Goal: Task Accomplishment & Management: Complete application form

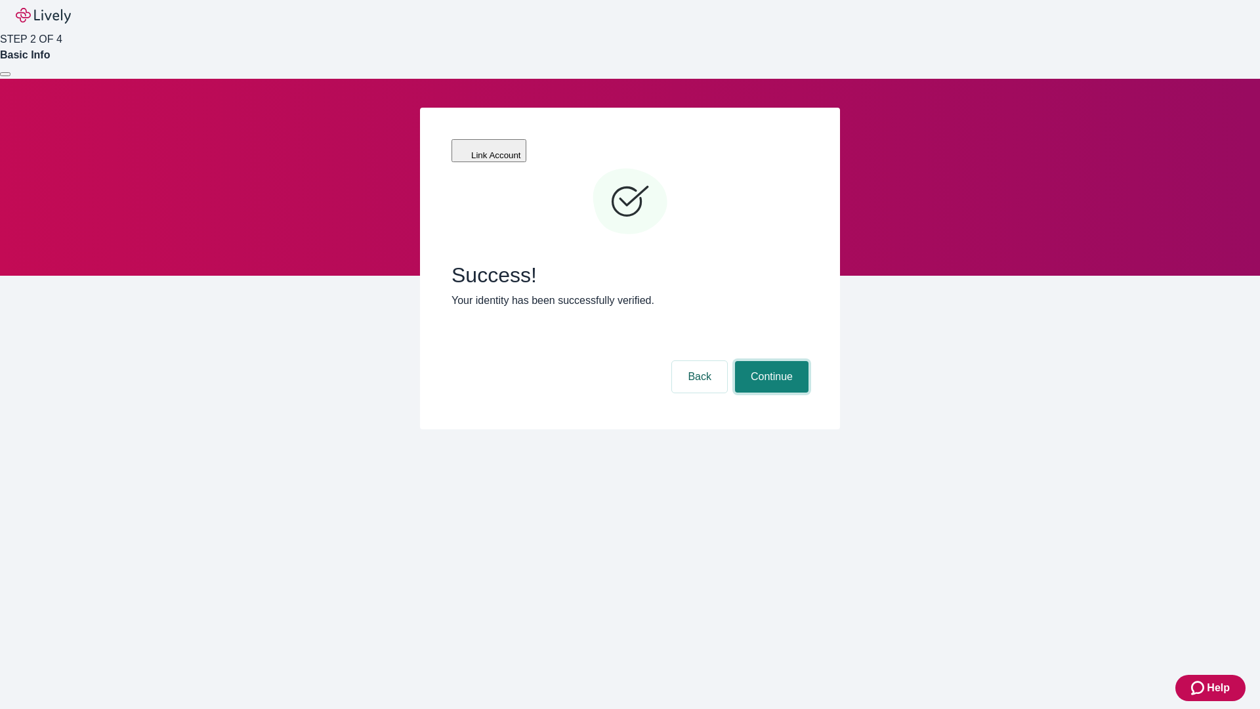
click at [770, 361] on button "Continue" at bounding box center [771, 376] width 73 height 31
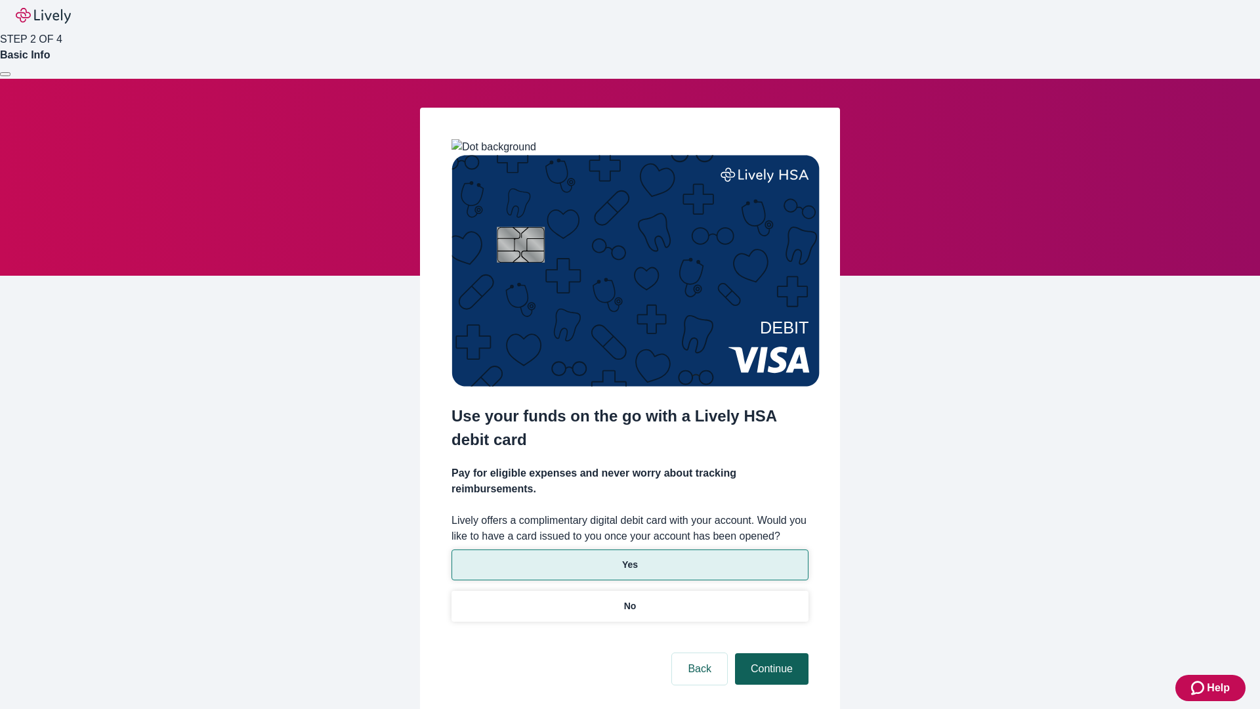
click at [629, 599] on p "No" at bounding box center [630, 606] width 12 height 14
click at [770, 653] on button "Continue" at bounding box center [771, 668] width 73 height 31
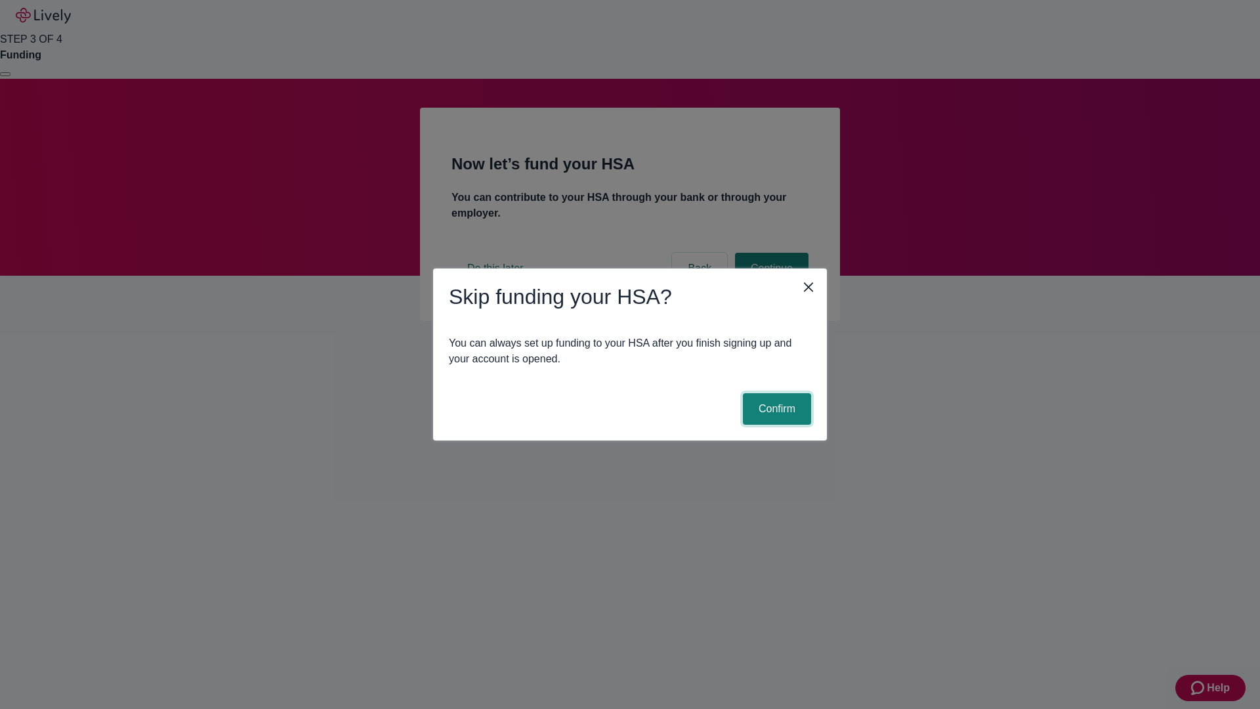
click at [775, 409] on button "Confirm" at bounding box center [777, 408] width 68 height 31
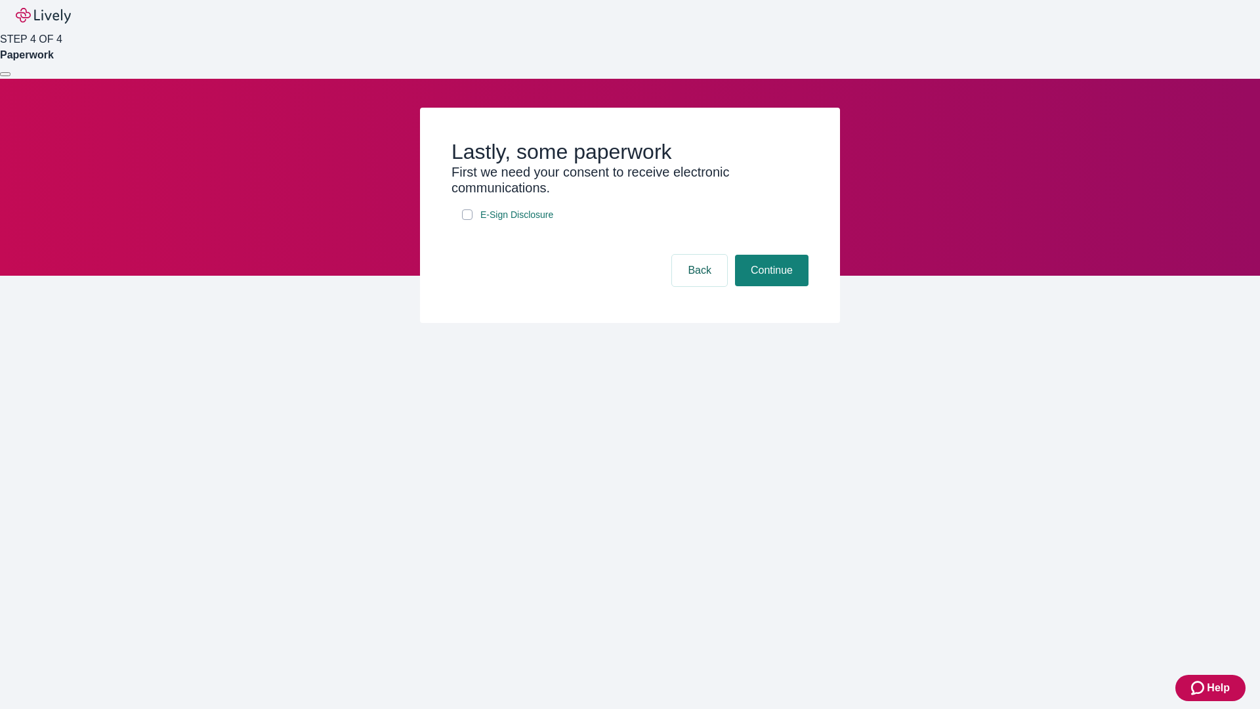
click at [467, 220] on input "E-Sign Disclosure" at bounding box center [467, 214] width 10 height 10
checkbox input "true"
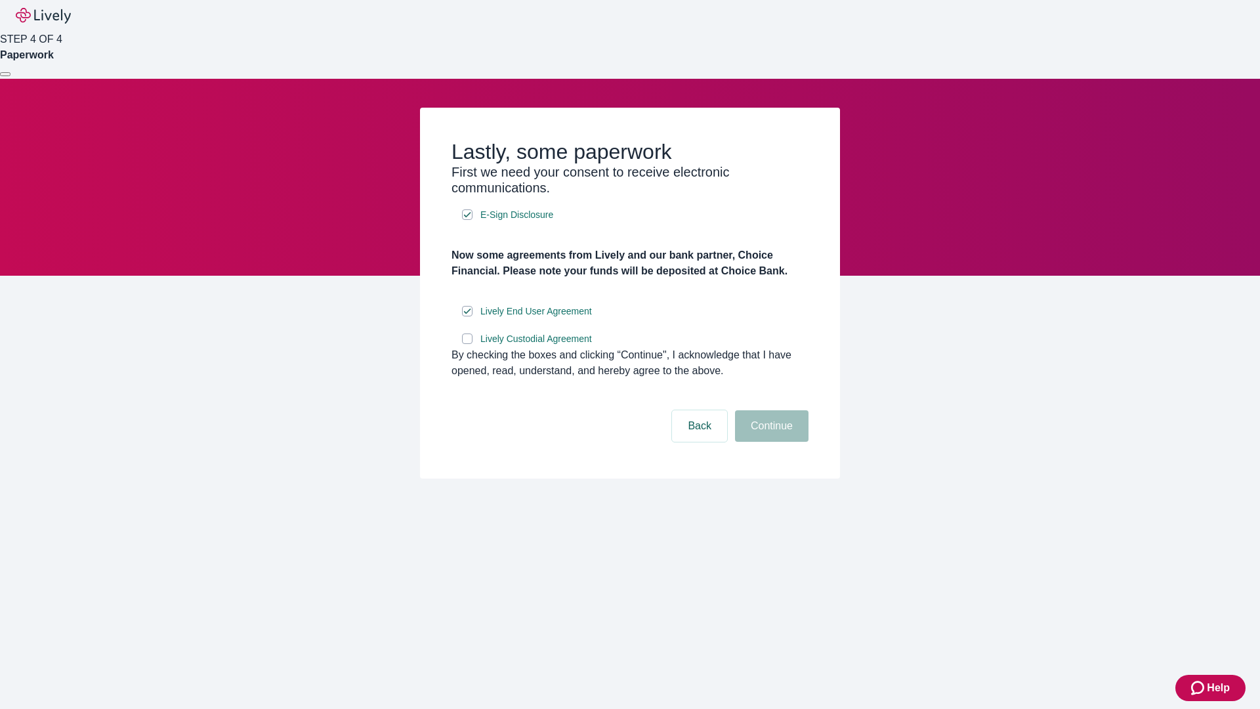
click at [467, 344] on input "Lively Custodial Agreement" at bounding box center [467, 338] width 10 height 10
checkbox input "true"
click at [770, 442] on button "Continue" at bounding box center [771, 425] width 73 height 31
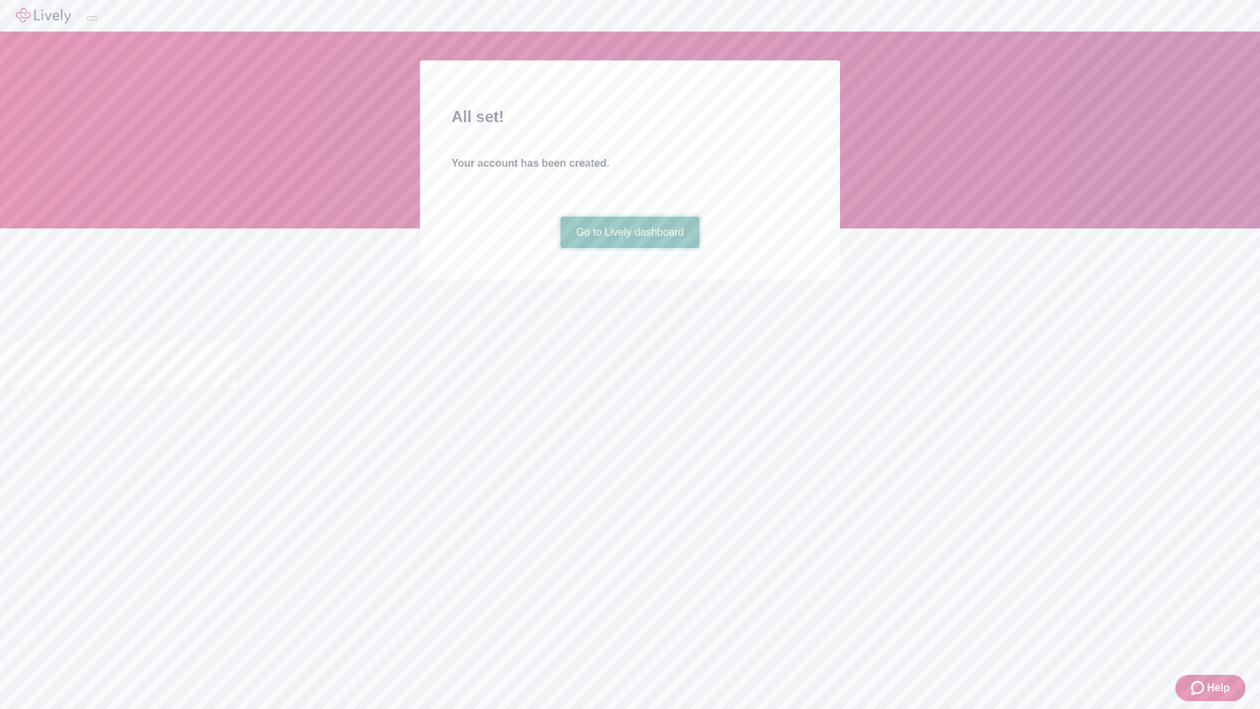
click at [629, 248] on link "Go to Lively dashboard" at bounding box center [630, 232] width 140 height 31
